Goal: Navigation & Orientation: Understand site structure

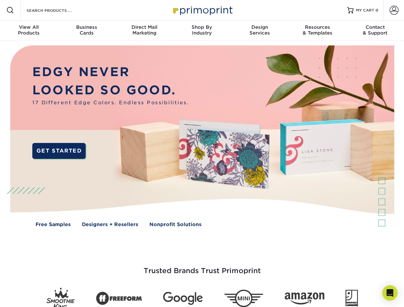
click at [202, 153] on img at bounding box center [202, 141] width 400 height 200
click at [10, 10] on span at bounding box center [10, 10] width 8 height 8
click at [394, 10] on span at bounding box center [394, 10] width 9 height 9
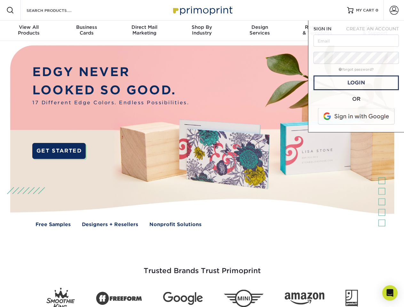
click at [29, 31] on div "View All Products" at bounding box center [29, 30] width 58 height 12
click at [86, 31] on div "Business Cards" at bounding box center [87, 30] width 58 height 12
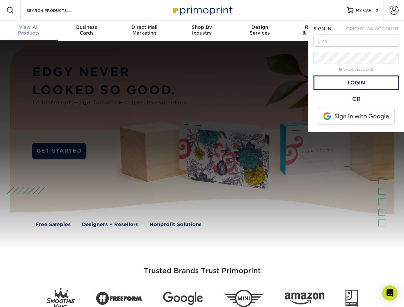
click at [144, 31] on div "Direct Mail Marketing" at bounding box center [144, 30] width 58 height 12
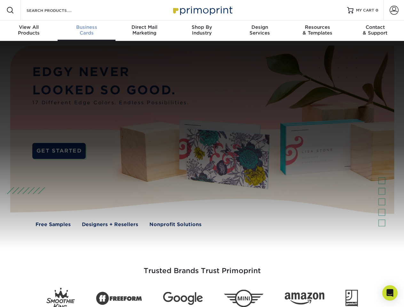
click at [202, 31] on div "Shop By Industry" at bounding box center [202, 30] width 58 height 12
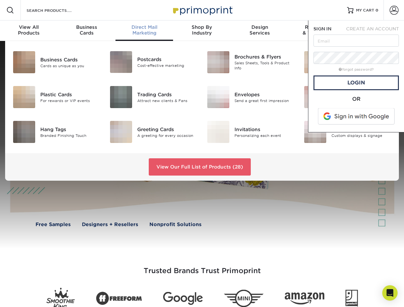
click at [260, 31] on div "Design Services" at bounding box center [260, 30] width 58 height 12
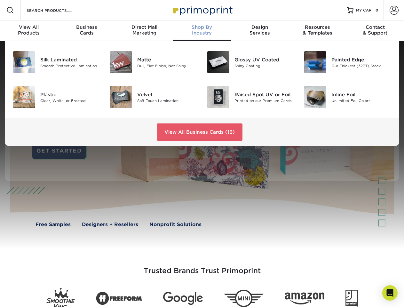
click at [317, 31] on span "SIGN IN" at bounding box center [322, 28] width 18 height 5
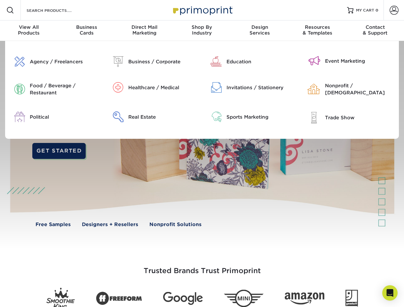
click at [375, 31] on div "Contact & Support" at bounding box center [375, 30] width 58 height 12
